Goal: Understand process/instructions: Learn about a topic

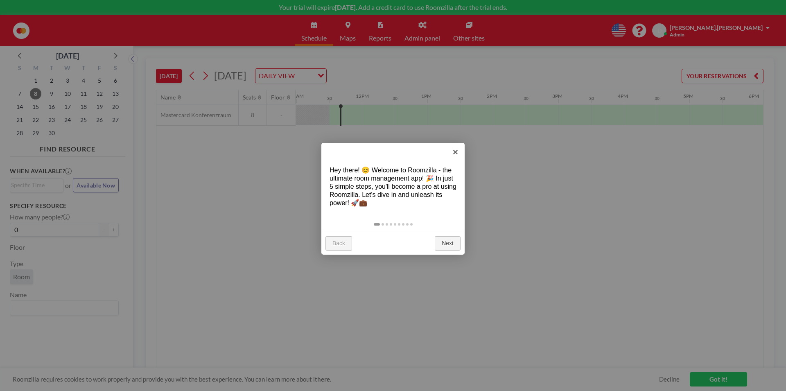
scroll to position [0, 720]
click at [441, 240] on link "Next" at bounding box center [448, 243] width 26 height 15
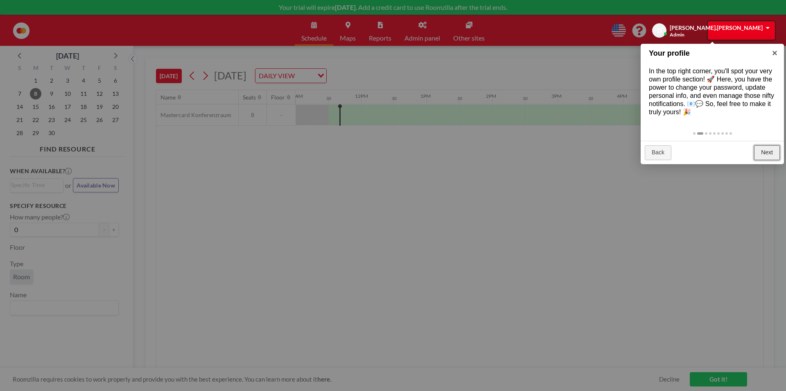
click at [759, 149] on link "Next" at bounding box center [767, 152] width 26 height 15
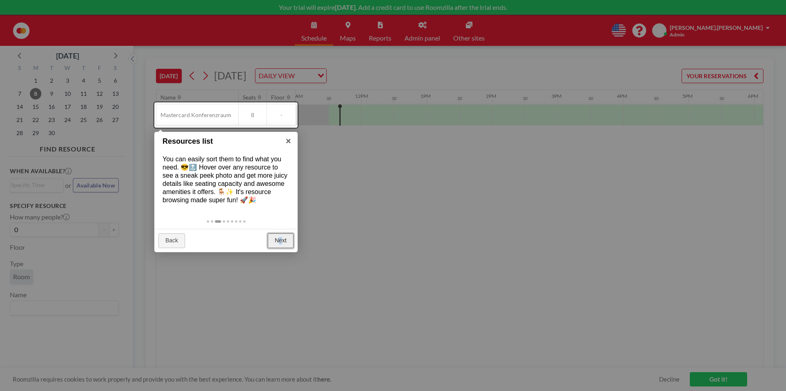
click at [283, 239] on link "Next" at bounding box center [281, 240] width 26 height 15
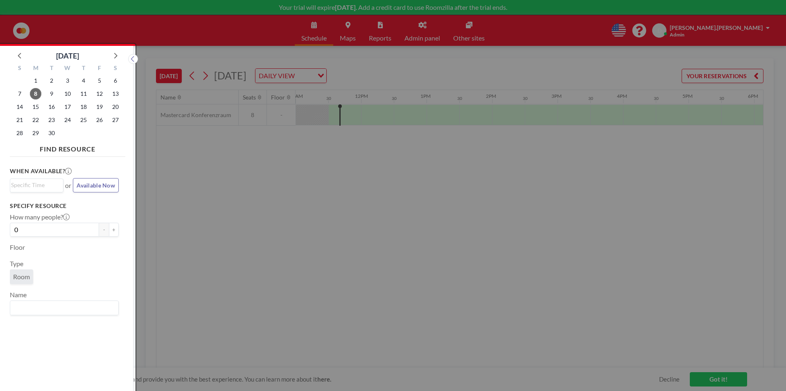
scroll to position [2, 0]
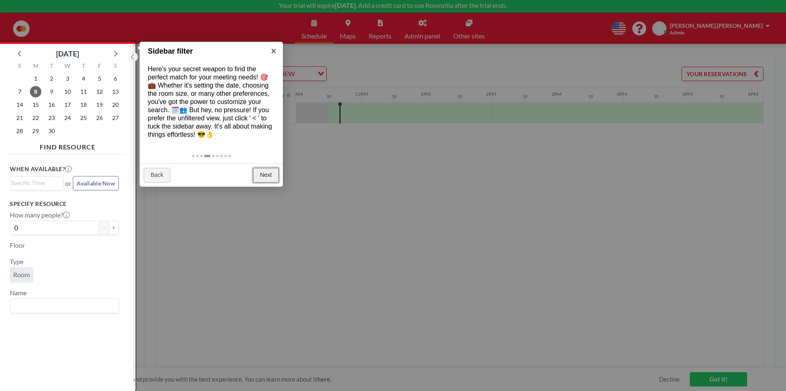
click at [275, 173] on link "Next" at bounding box center [266, 175] width 26 height 15
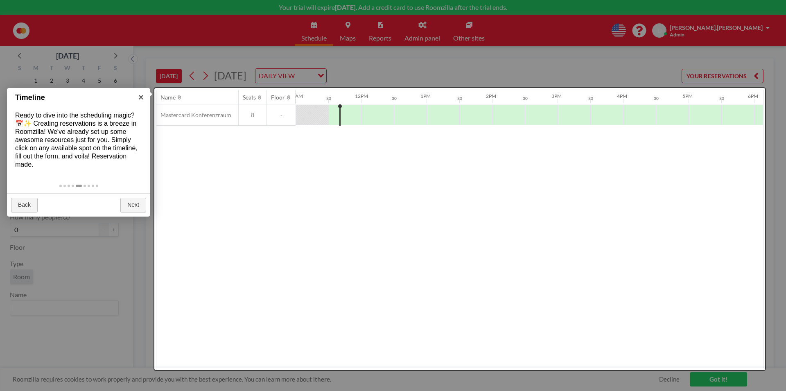
click at [617, 325] on div at bounding box center [459, 229] width 610 height 282
click at [138, 200] on link "Next" at bounding box center [133, 205] width 26 height 15
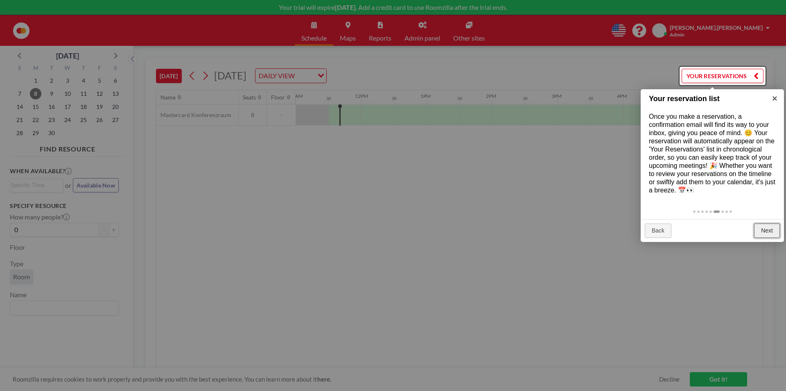
click at [768, 232] on link "Next" at bounding box center [767, 230] width 26 height 15
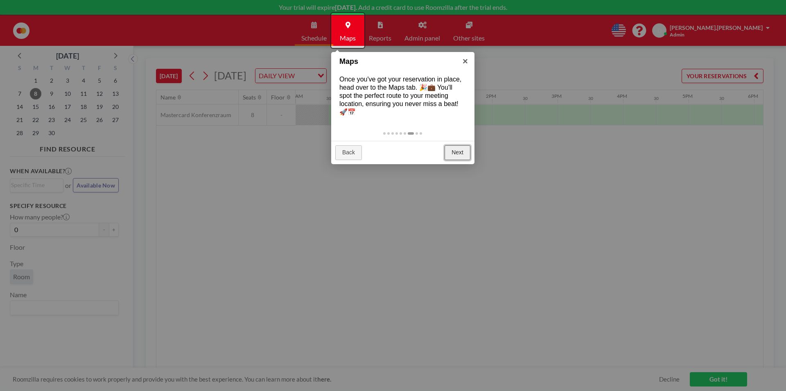
click at [448, 150] on link "Next" at bounding box center [457, 152] width 26 height 15
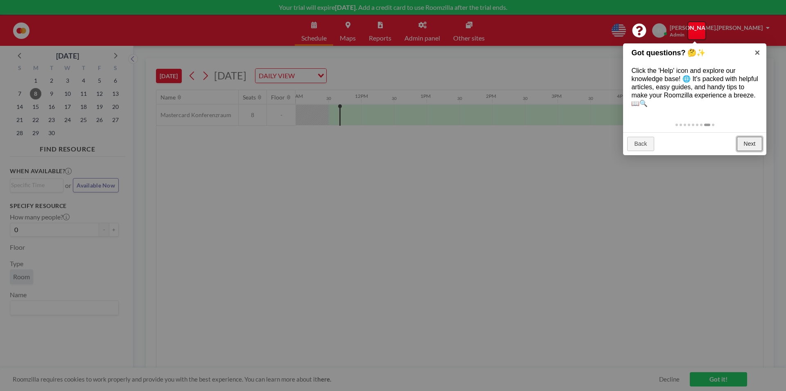
click at [743, 145] on link "Next" at bounding box center [749, 144] width 26 height 15
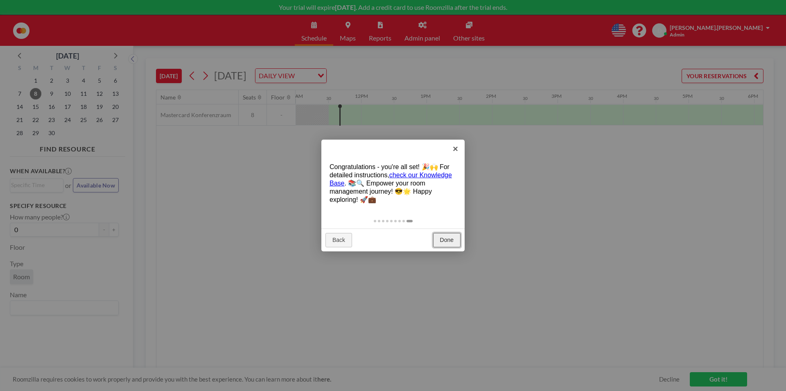
drag, startPoint x: 451, startPoint y: 234, endPoint x: 457, endPoint y: 229, distance: 7.5
click at [452, 233] on link "Done" at bounding box center [446, 240] width 27 height 15
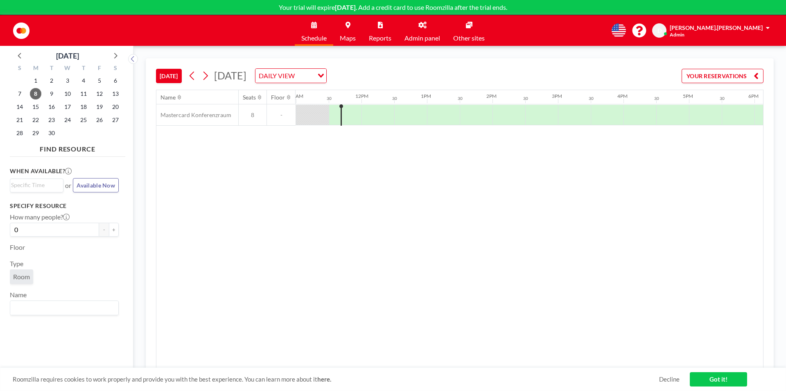
scroll to position [0, 720]
